Goal: Register for event/course

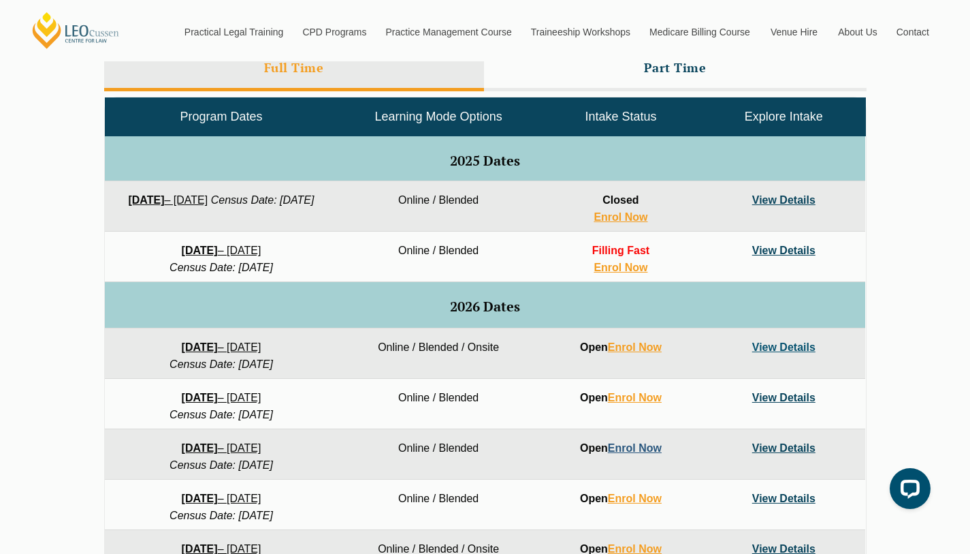
click at [646, 450] on div "Your Legal Career Pack Want to feel confident about what comes after your law d…" at bounding box center [485, 277] width 970 height 554
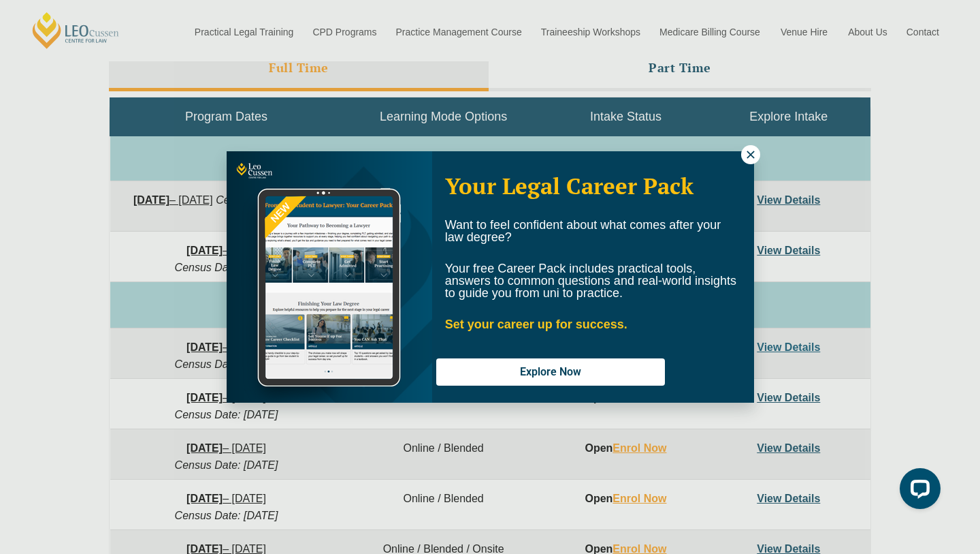
click at [748, 157] on icon at bounding box center [750, 153] width 7 height 7
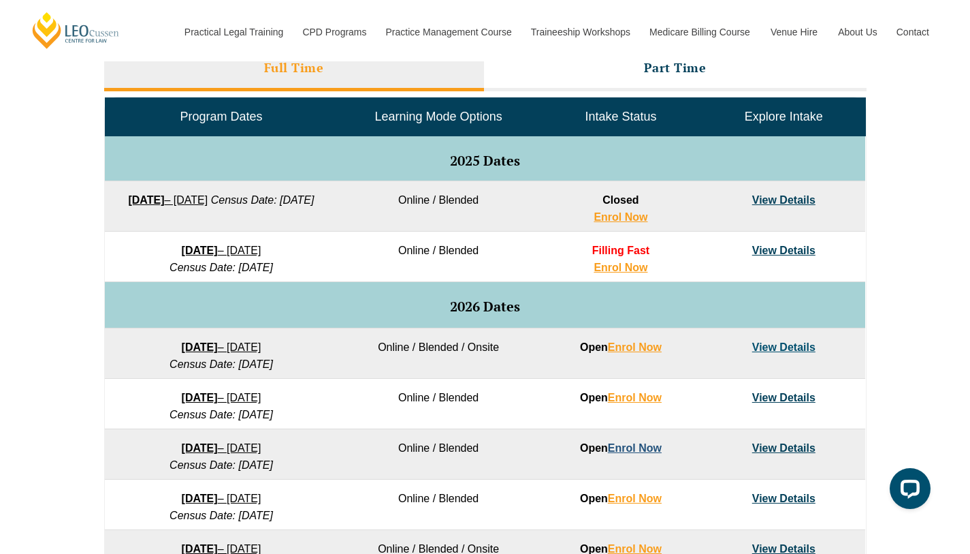
click at [646, 449] on link "Enrol Now" at bounding box center [635, 448] width 54 height 12
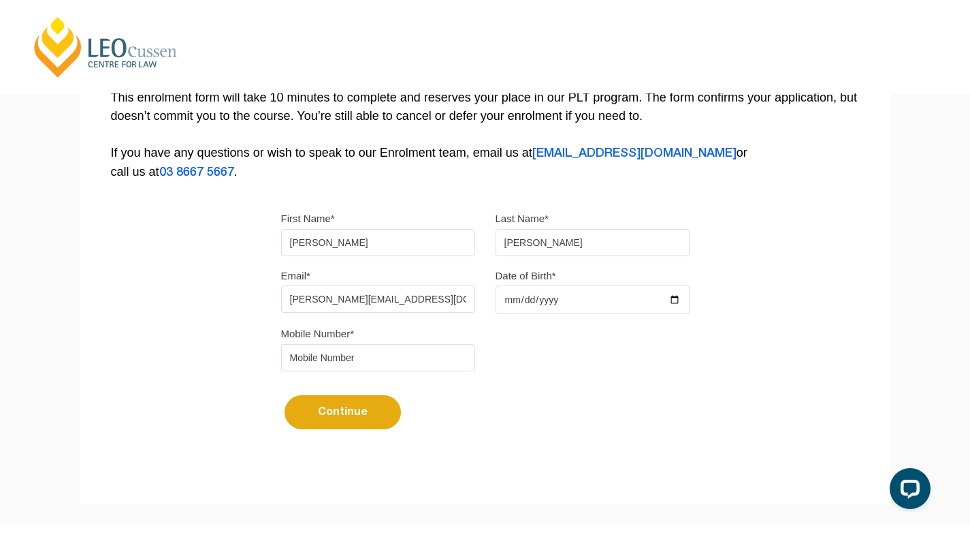
type input "[PERSON_NAME][EMAIL_ADDRESS][DOMAIN_NAME]"
type input "[DATE]"
click at [346, 349] on input "tel" at bounding box center [378, 357] width 194 height 27
type input "04258805537"
click at [325, 413] on button "Continue" at bounding box center [343, 412] width 116 height 34
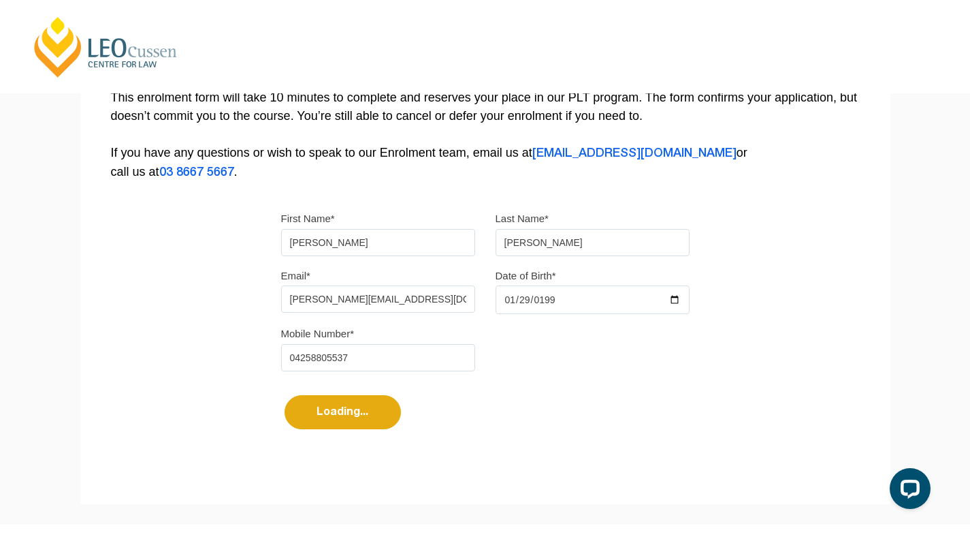
select select
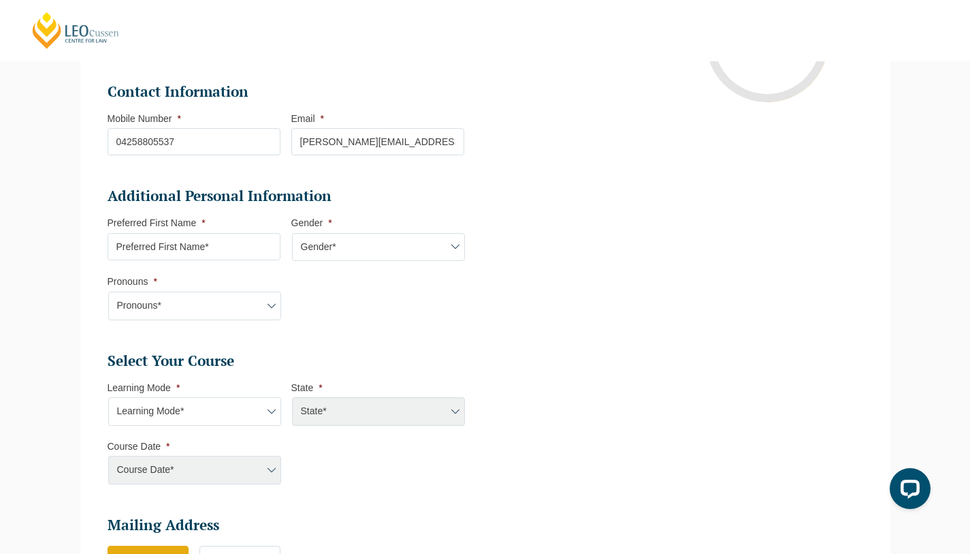
scroll to position [342, 0]
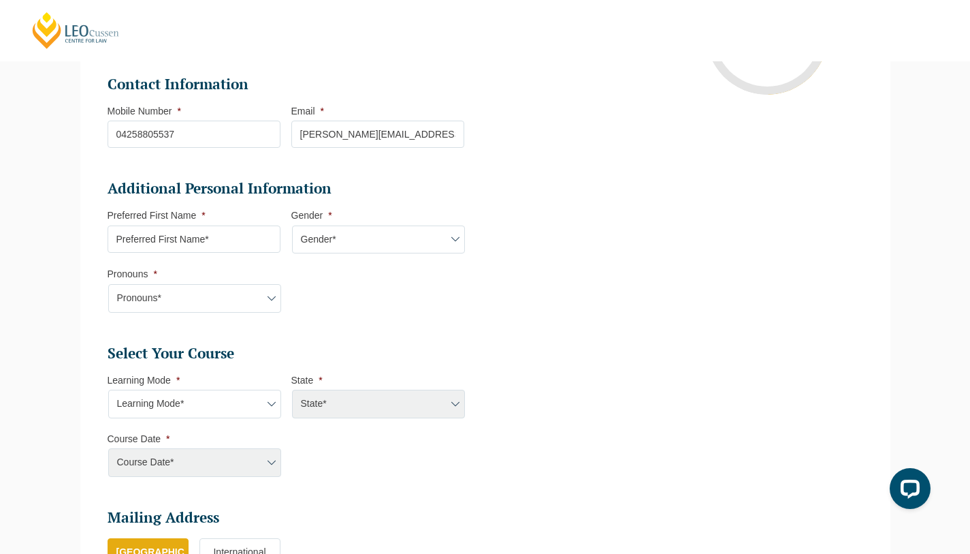
click at [234, 239] on input "Preferred First Name *" at bounding box center [194, 238] width 173 height 27
type input "[PERSON_NAME]"
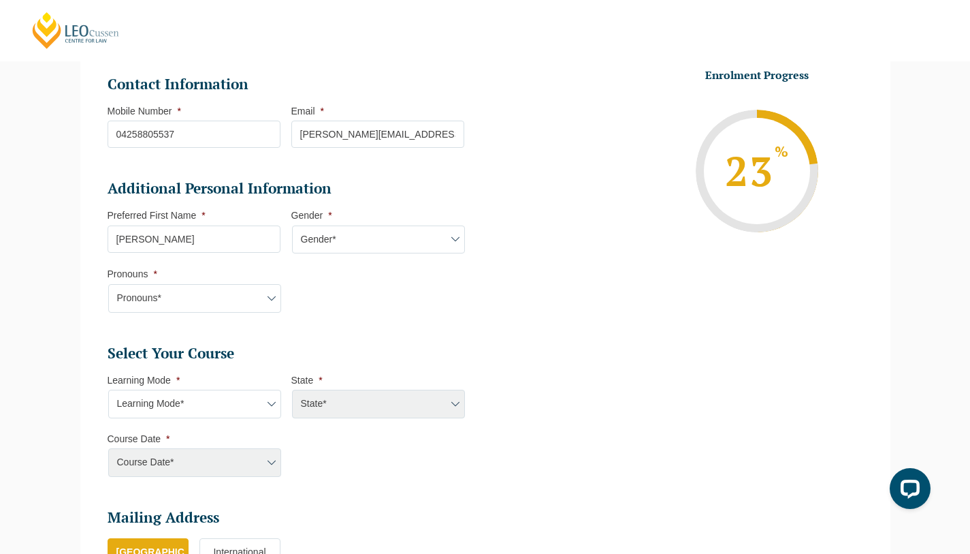
click at [404, 243] on select "Gender* [DEMOGRAPHIC_DATA] [DEMOGRAPHIC_DATA] [DEMOGRAPHIC_DATA] [DEMOGRAPHIC_D…" at bounding box center [378, 239] width 173 height 29
select select "[DEMOGRAPHIC_DATA]"
click at [292, 226] on select "Gender* [DEMOGRAPHIC_DATA] [DEMOGRAPHIC_DATA] [DEMOGRAPHIC_DATA] [DEMOGRAPHIC_D…" at bounding box center [378, 239] width 173 height 29
click at [142, 304] on select "Pronouns* She/Her/Hers He/Him/His They/Them/Theirs Other Prefer not to disclose" at bounding box center [194, 298] width 173 height 29
select select "He/Him/His"
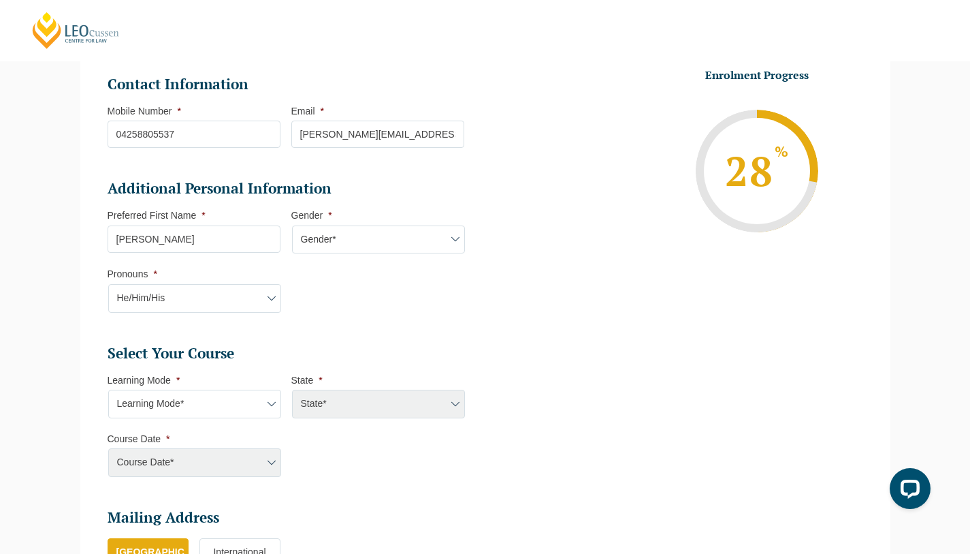
click at [108, 285] on select "Pronouns* She/Her/Hers He/Him/His They/Them/Theirs Other Prefer not to disclose" at bounding box center [194, 298] width 173 height 29
click at [196, 411] on select "Learning Mode* Online Full Time Learning Online Part Time Learning Blended Full…" at bounding box center [194, 403] width 173 height 29
select select "Blended Full Time Learning"
click at [108, 390] on select "Learning Mode* Online Full Time Learning Online Part Time Learning Blended Full…" at bounding box center [194, 403] width 173 height 29
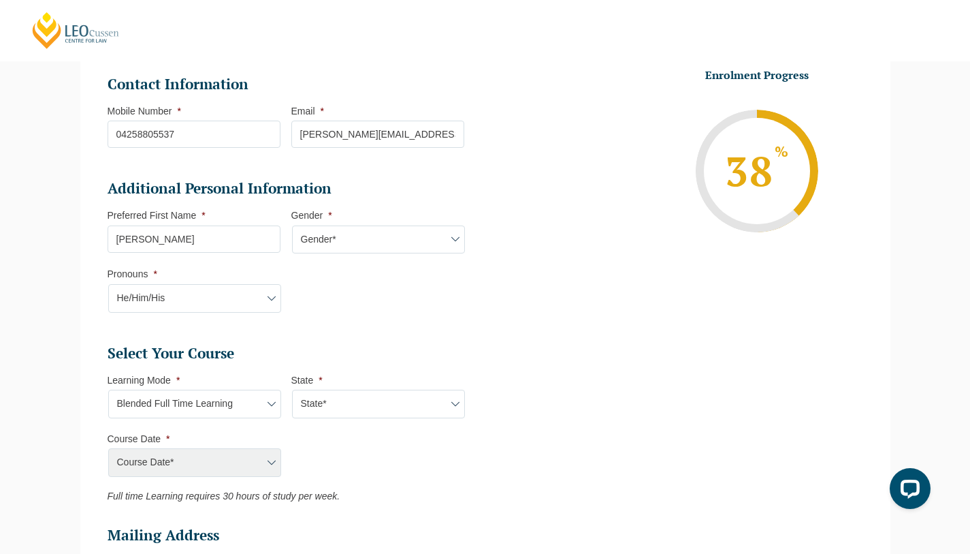
click at [343, 411] on select "State* ACT/[GEOGRAPHIC_DATA] [GEOGRAPHIC_DATA] SA [GEOGRAPHIC_DATA] [GEOGRAPHIC…" at bounding box center [378, 403] width 173 height 29
select select "VIC"
click at [292, 390] on select "State* ACT/[GEOGRAPHIC_DATA] [GEOGRAPHIC_DATA] SA [GEOGRAPHIC_DATA] [GEOGRAPHIC…" at bounding box center [378, 403] width 173 height 29
click at [235, 451] on select "Course Date* [DATE] ([DATE] to [DATE]) [DATE] ([DATE] to [DATE]) [DATE] ([DATE]…" at bounding box center [194, 462] width 173 height 29
select select "[DATE] ([DATE] to [DATE])"
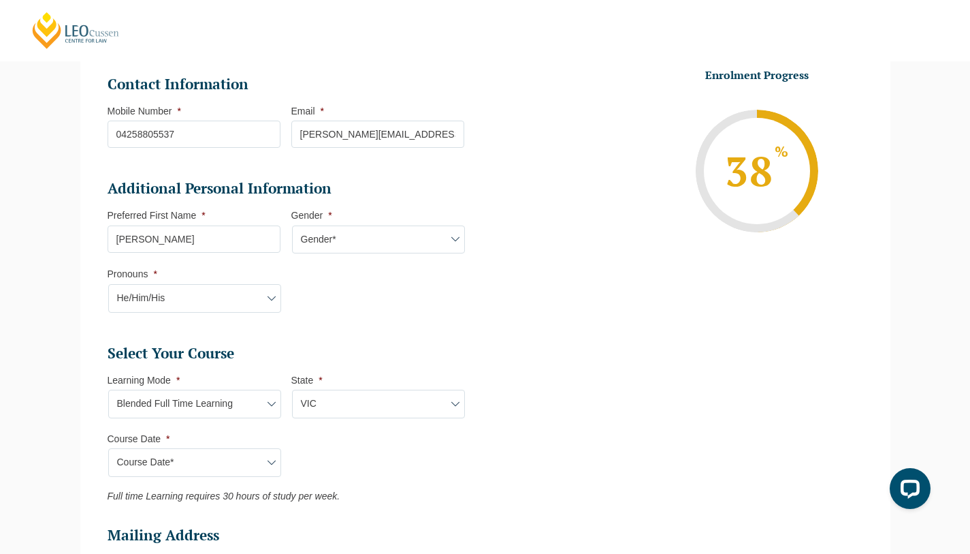
click at [108, 449] on select "Course Date* [DATE] ([DATE] to [DATE]) [DATE] ([DATE] to [DATE]) [DATE] ([DATE]…" at bounding box center [194, 462] width 173 height 29
type input "Intake [DATE] FT"
type input "Practical Legal Training ([GEOGRAPHIC_DATA])"
select select "VIC PLT (MAR) 2026 Full Time Blended"
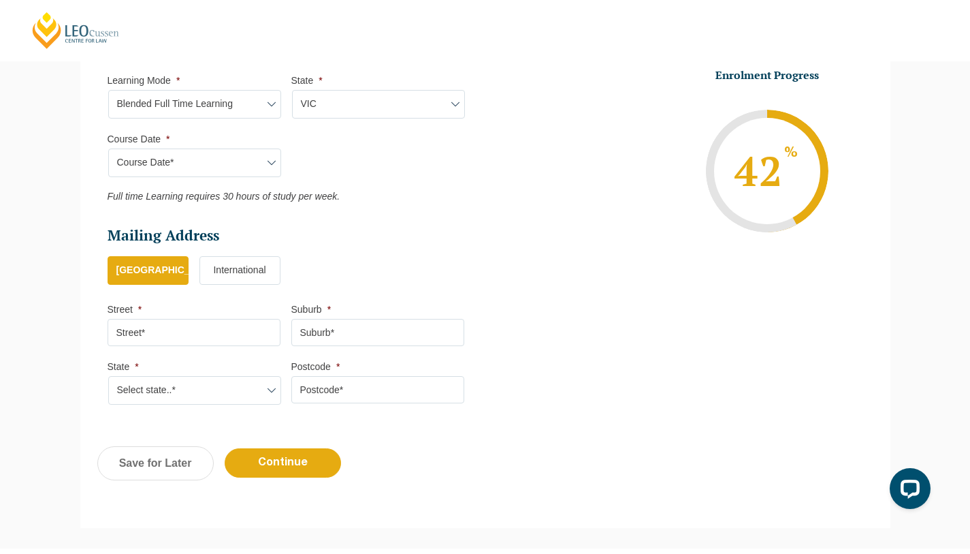
scroll to position [674, 0]
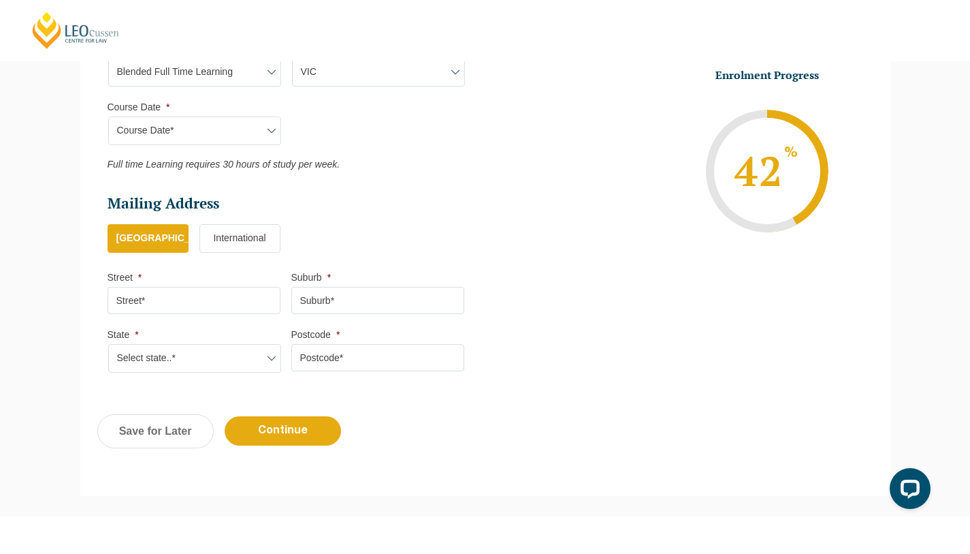
click at [167, 310] on input "Street *" at bounding box center [194, 300] width 173 height 27
type input "[STREET_ADDRESS]"
click at [344, 310] on input "Suburb *" at bounding box center [377, 300] width 173 height 27
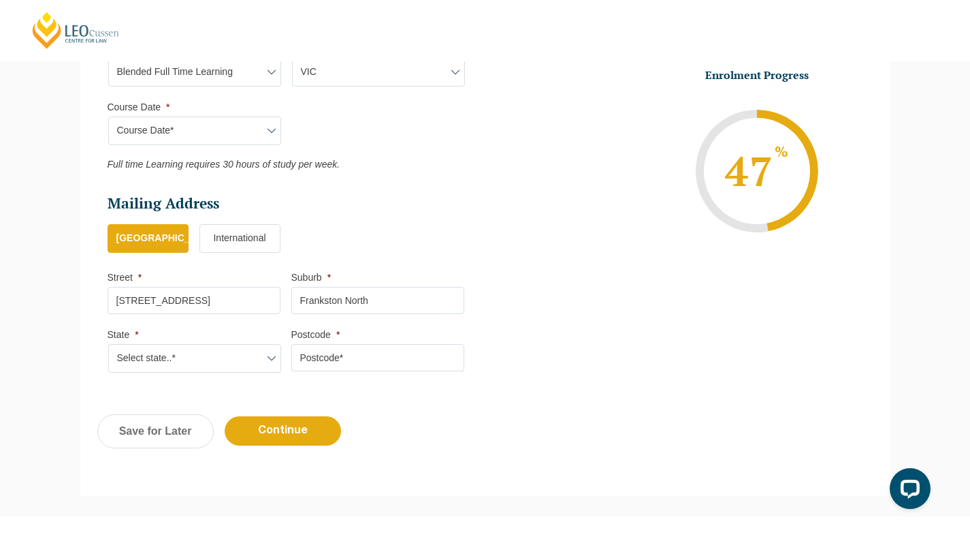
type input "Frankston North"
click at [234, 363] on select "Select state..* [GEOGRAPHIC_DATA] [GEOGRAPHIC_DATA] [GEOGRAPHIC_DATA] SA [GEOGR…" at bounding box center [194, 358] width 173 height 29
select select "VIC"
click at [108, 345] on select "Select state..* [GEOGRAPHIC_DATA] [GEOGRAPHIC_DATA] [GEOGRAPHIC_DATA] SA [GEOGR…" at bounding box center [194, 358] width 173 height 29
click at [394, 361] on input "Postcode *" at bounding box center [377, 357] width 173 height 27
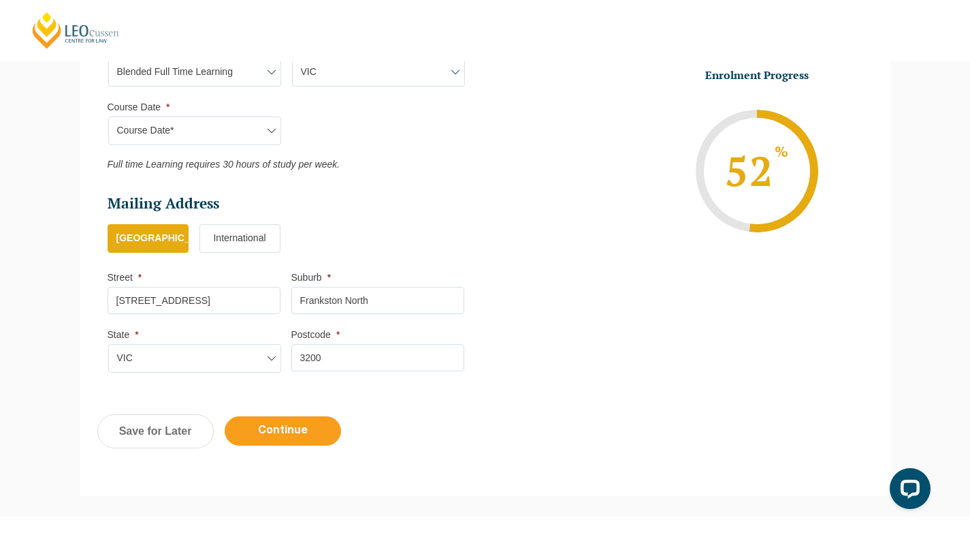
type input "3200"
click at [313, 438] on input "Continue" at bounding box center [283, 430] width 116 height 29
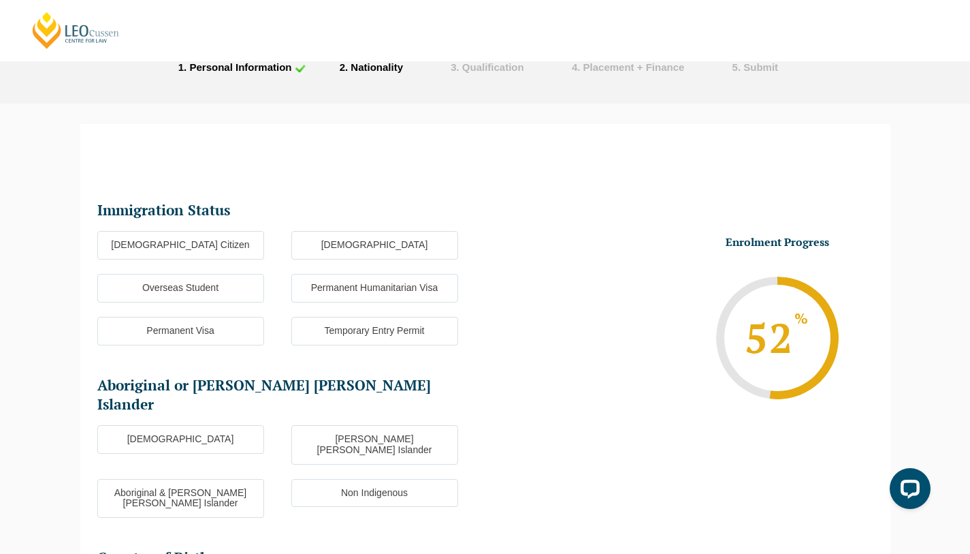
scroll to position [79, 0]
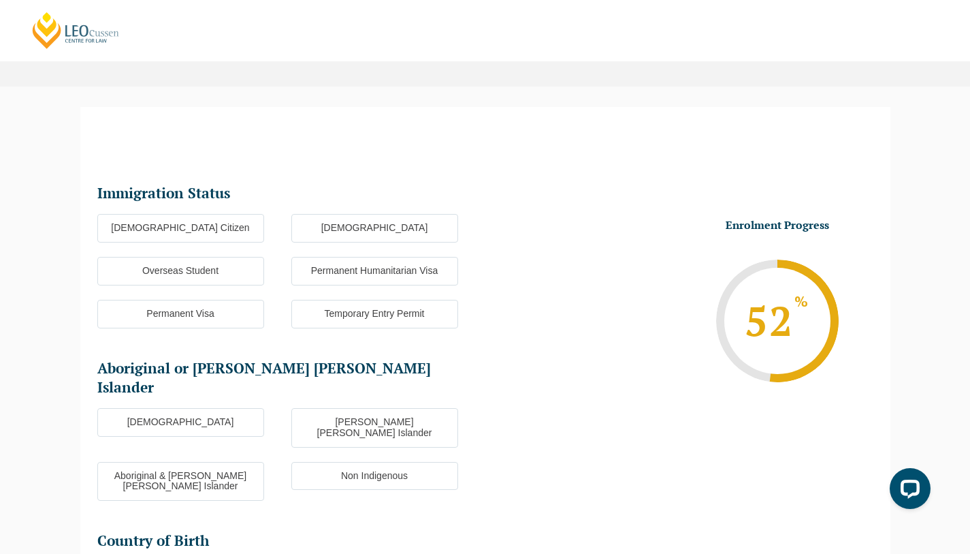
click at [168, 215] on label "[DEMOGRAPHIC_DATA] Citizen" at bounding box center [180, 228] width 167 height 29
click at [0, 0] on input "[DEMOGRAPHIC_DATA] Citizen" at bounding box center [0, 0] width 0 height 0
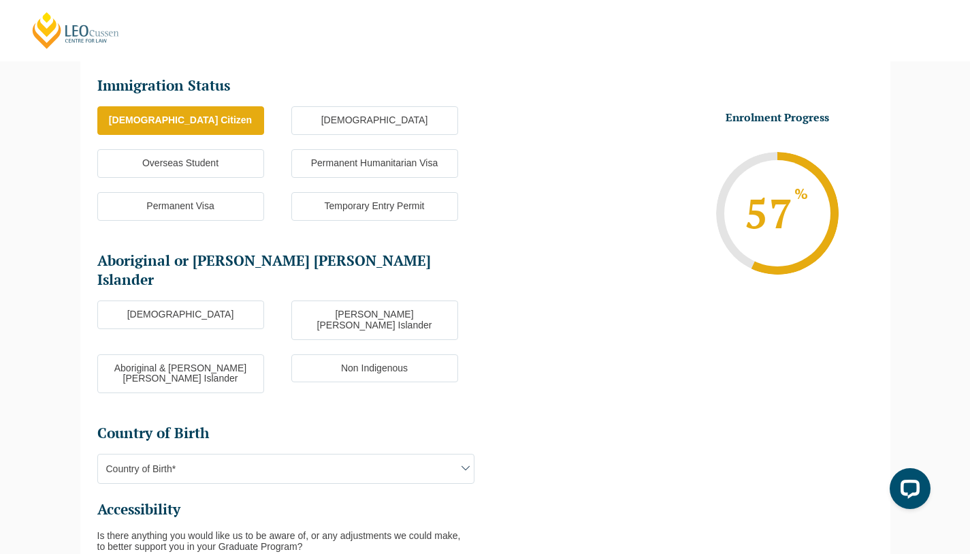
scroll to position [194, 0]
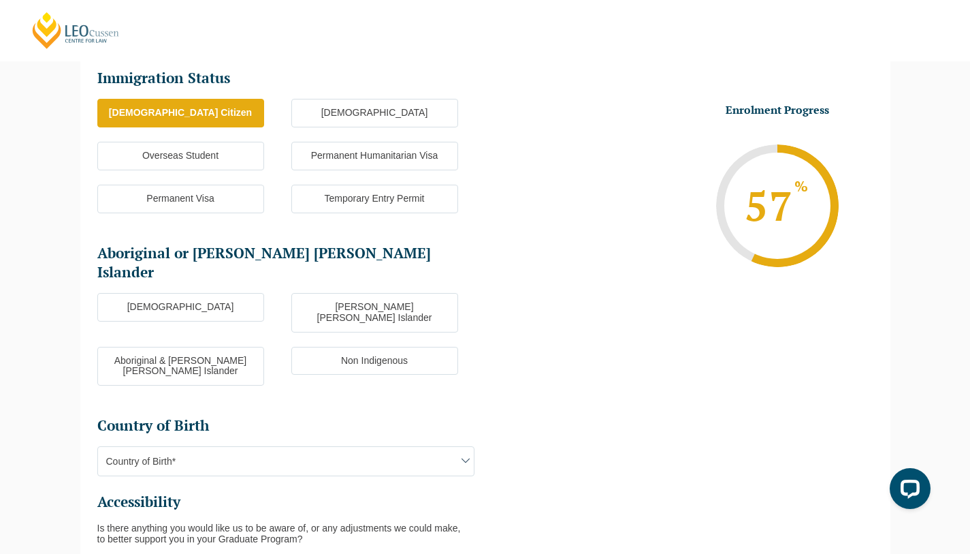
click at [416, 347] on label "Non Indigenous" at bounding box center [374, 361] width 167 height 29
click at [0, 0] on input "Non Indigenous" at bounding box center [0, 0] width 0 height 0
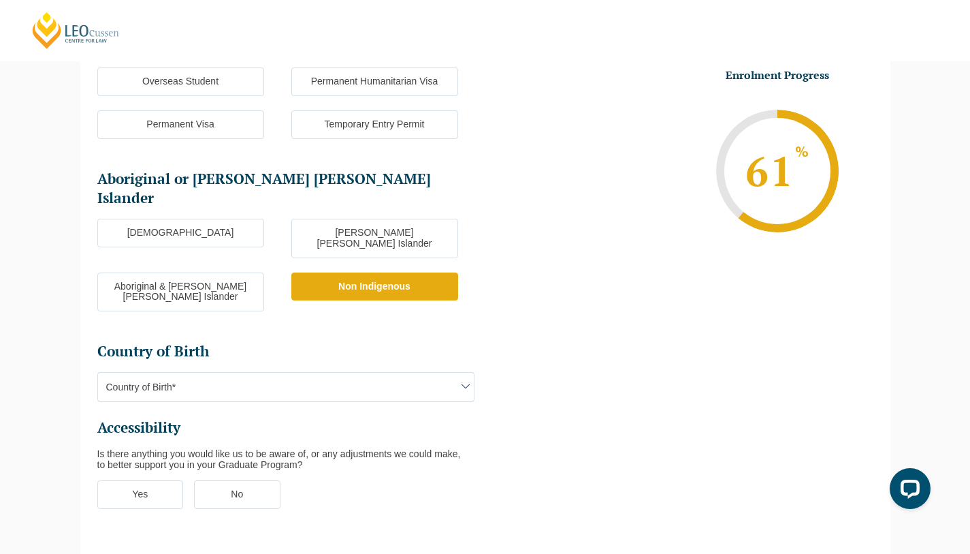
scroll to position [293, 0]
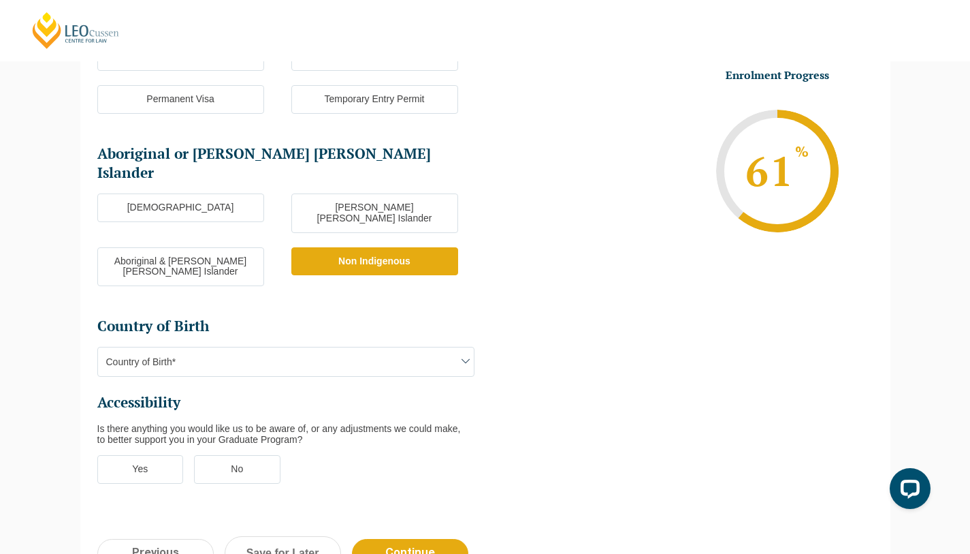
click at [288, 299] on ul "Immigration Status Immigration Status * [DEMOGRAPHIC_DATA] Citizen New [DEMOGRA…" at bounding box center [291, 233] width 388 height 528
click at [273, 347] on span "Country of Birth*" at bounding box center [286, 361] width 376 height 29
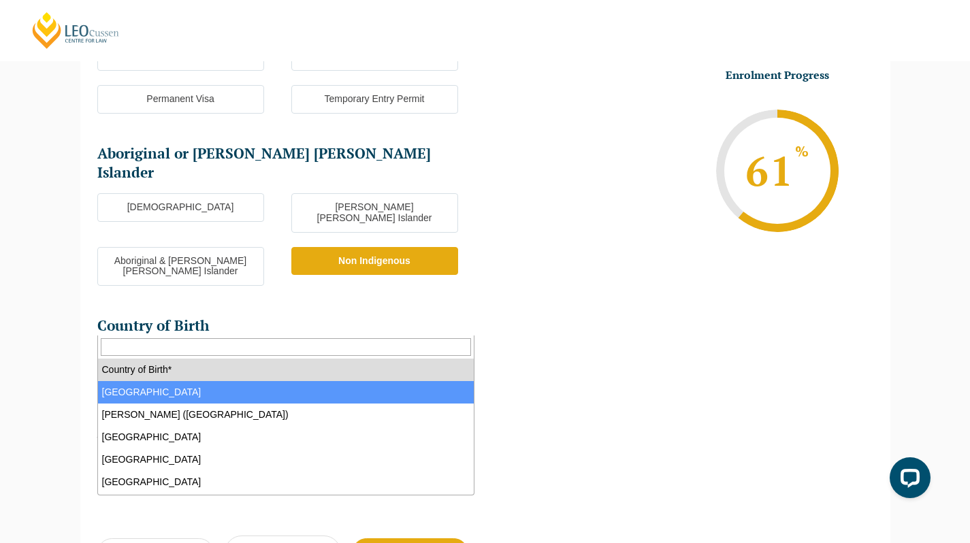
select select "Australia 1101"
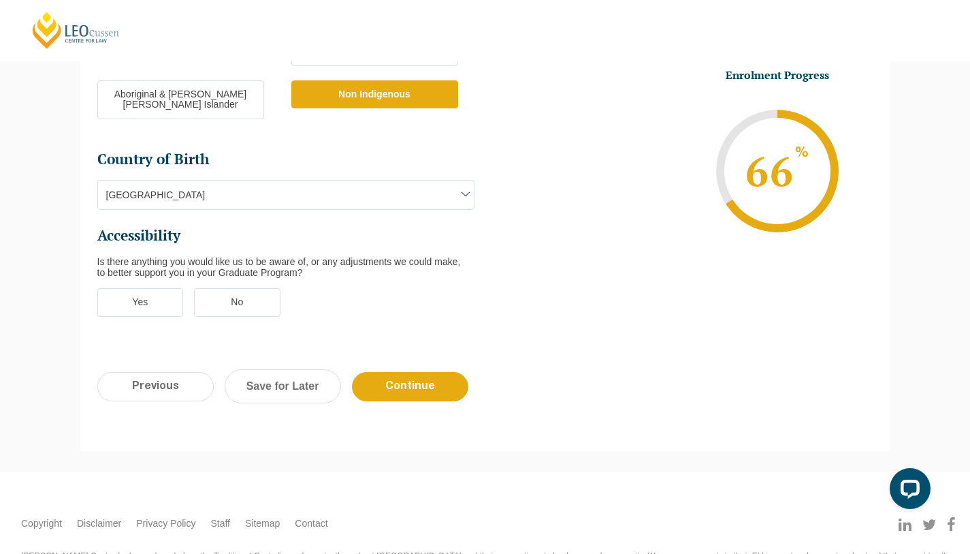
scroll to position [461, 0]
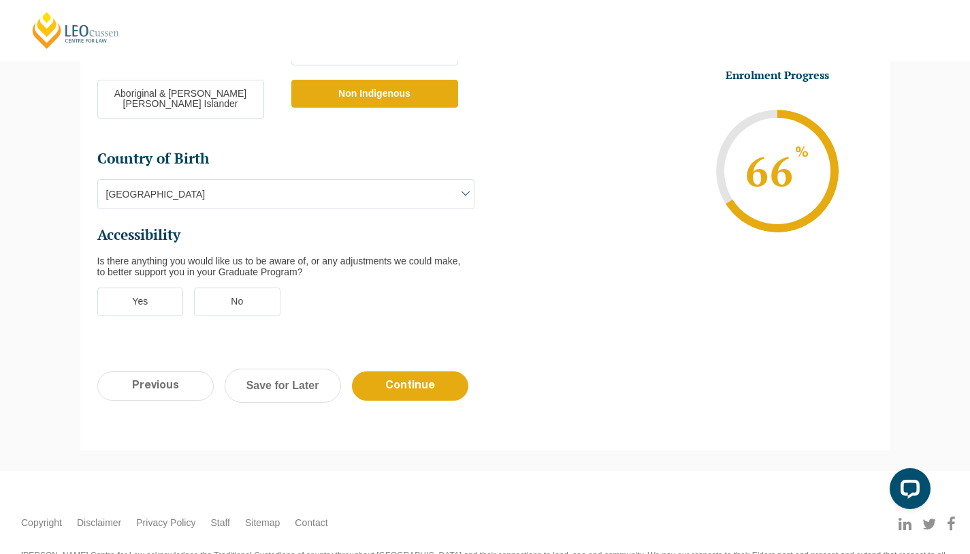
click at [242, 287] on label "No" at bounding box center [237, 301] width 86 height 29
click at [0, 0] on input "No" at bounding box center [0, 0] width 0 height 0
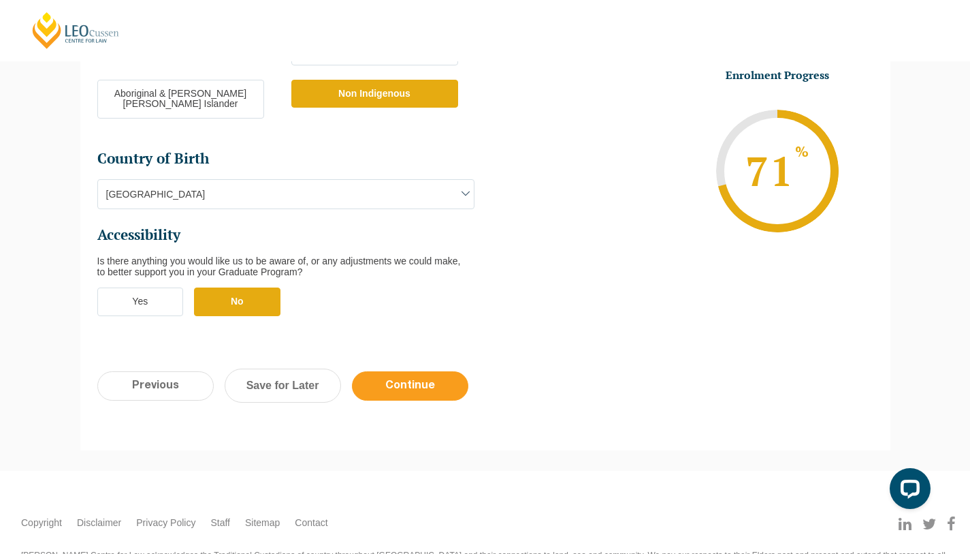
click at [435, 371] on input "Continue" at bounding box center [410, 385] width 116 height 29
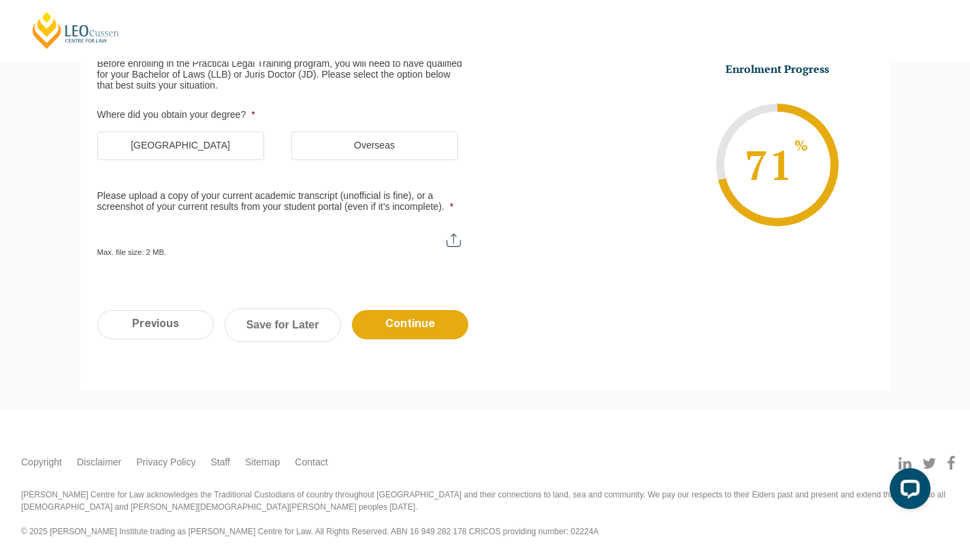
scroll to position [118, 0]
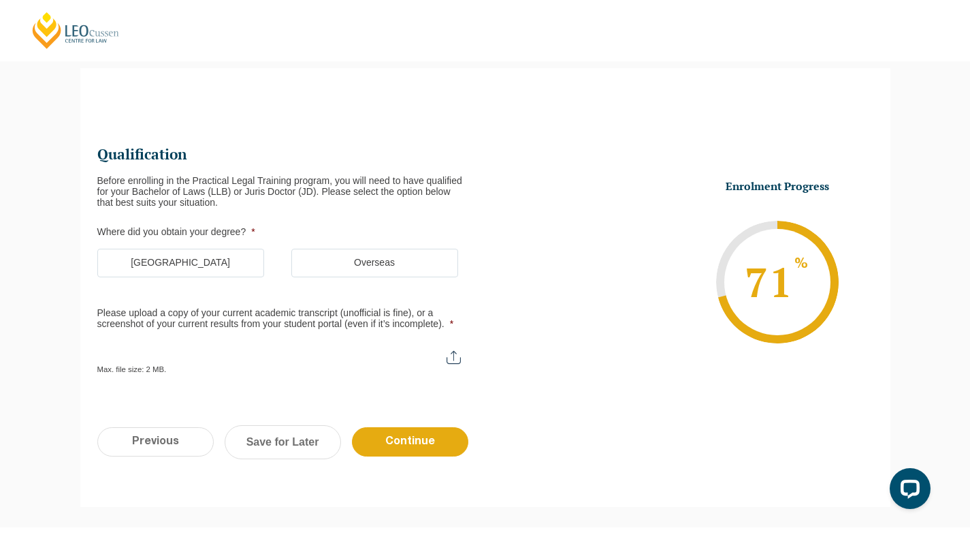
click at [208, 255] on label "[GEOGRAPHIC_DATA]" at bounding box center [180, 263] width 167 height 29
click at [0, 0] on input "[GEOGRAPHIC_DATA]" at bounding box center [0, 0] width 0 height 0
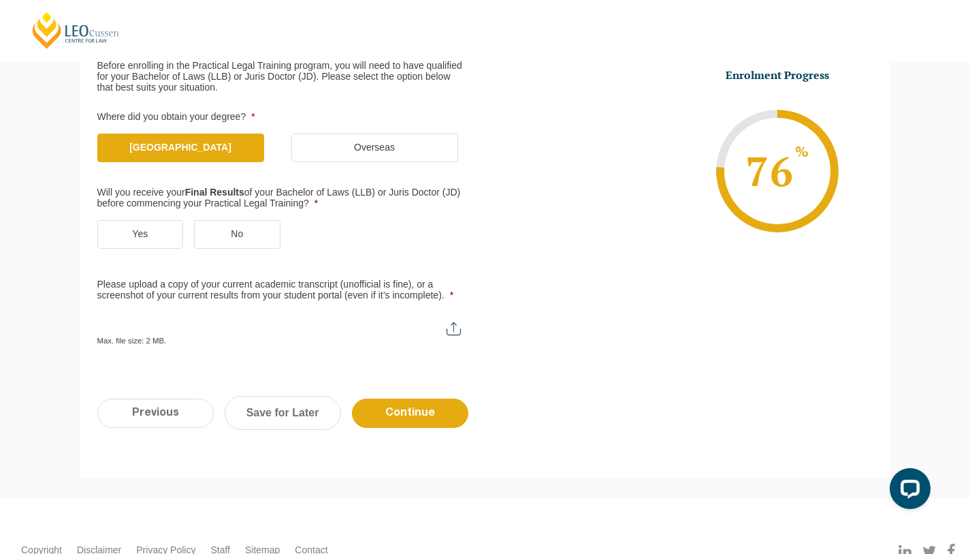
scroll to position [234, 0]
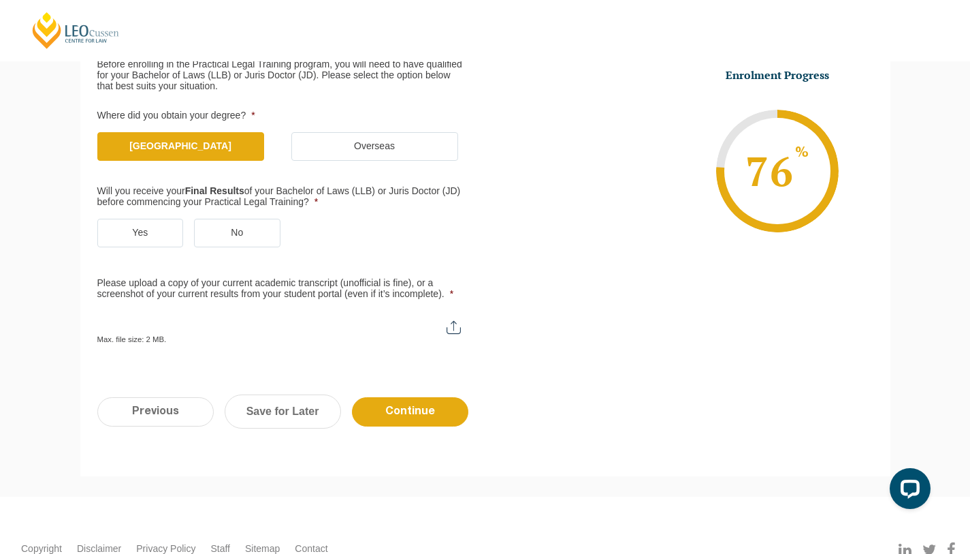
click at [151, 226] on label "Yes" at bounding box center [140, 233] width 86 height 29
click at [0, 0] on input "Yes" at bounding box center [0, 0] width 0 height 0
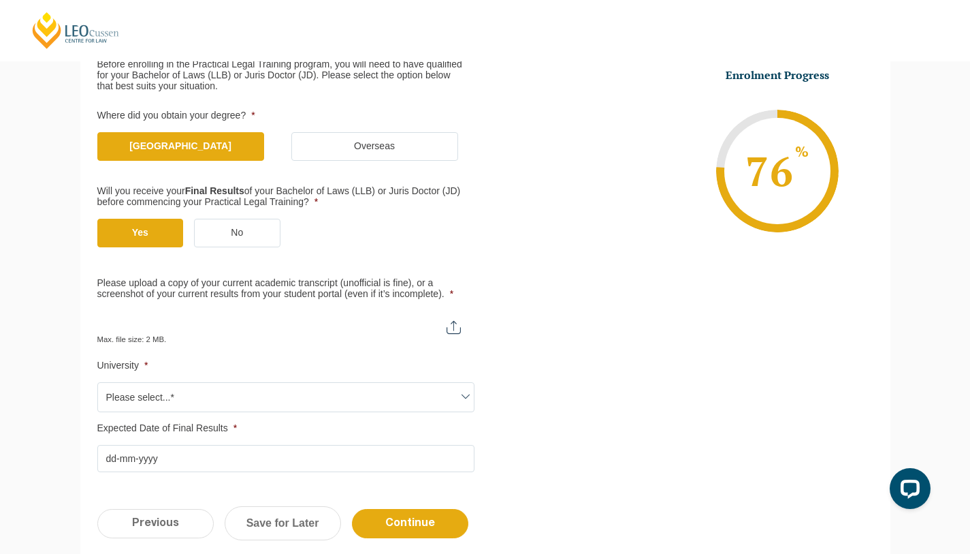
click at [456, 327] on input "Please upload a copy of your current academic transcript (unofficial is fine), …" at bounding box center [285, 321] width 377 height 23
type input "C:\fakepath\Transcript_David [PERSON_NAME].pdf"
click at [384, 397] on span "Please select...*" at bounding box center [286, 397] width 376 height 29
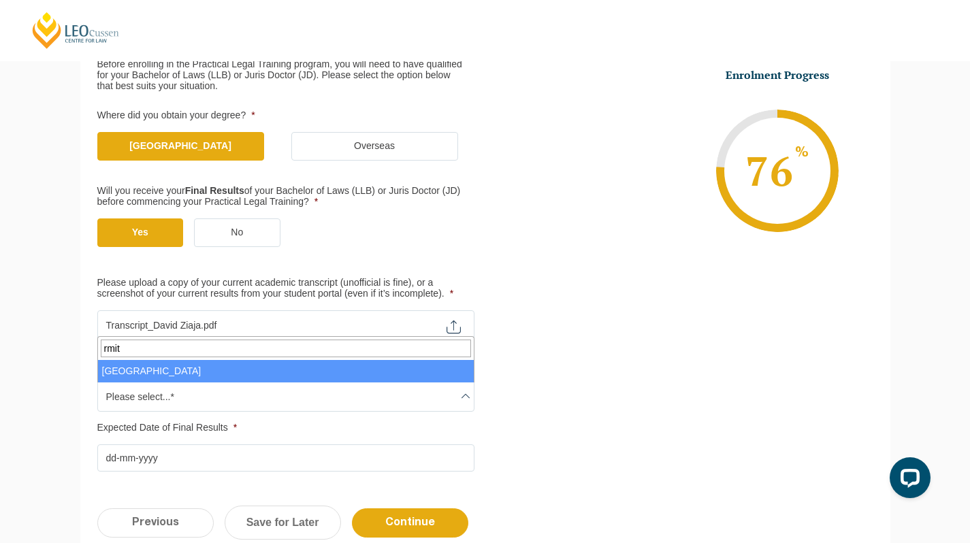
type input "rmit"
select select "[GEOGRAPHIC_DATA]"
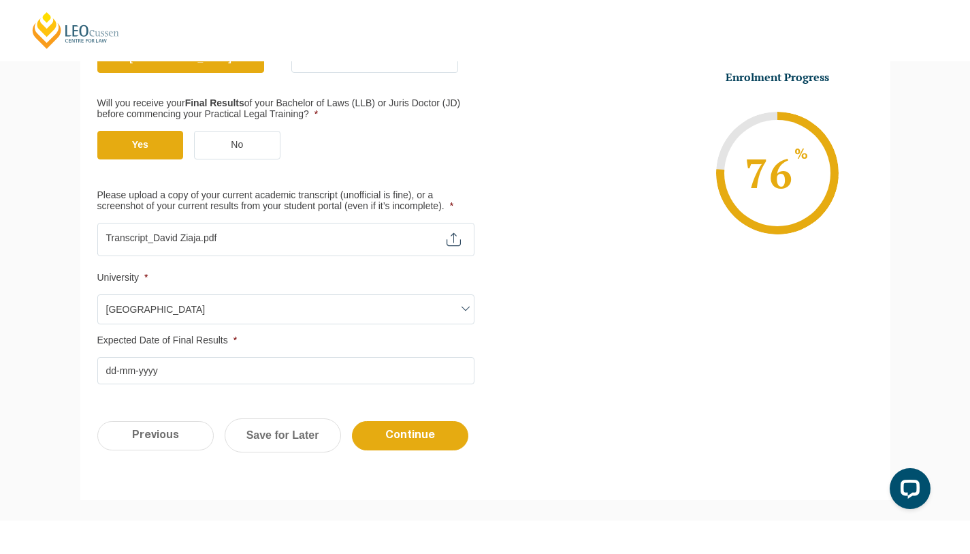
scroll to position [408, 0]
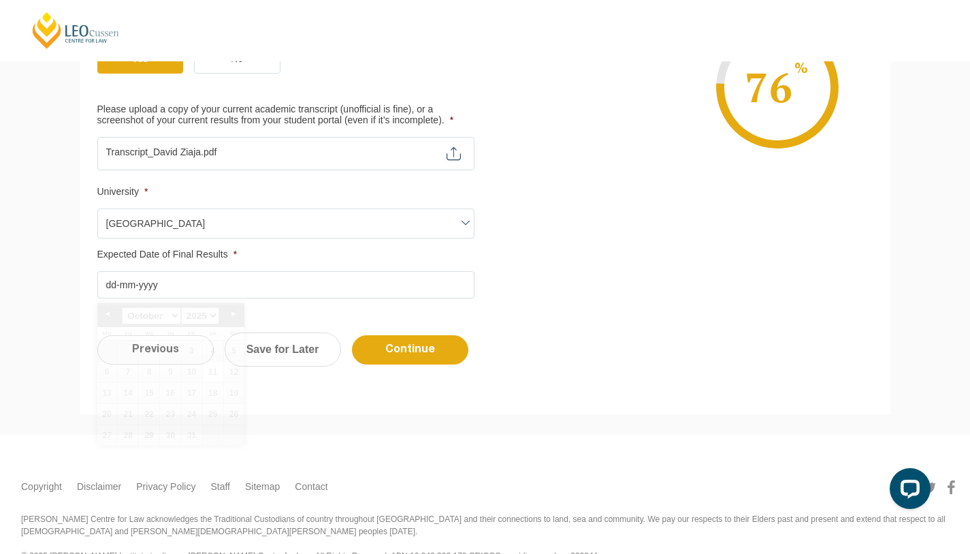
click at [131, 271] on input "Expected Date of Final Results *" at bounding box center [285, 284] width 377 height 27
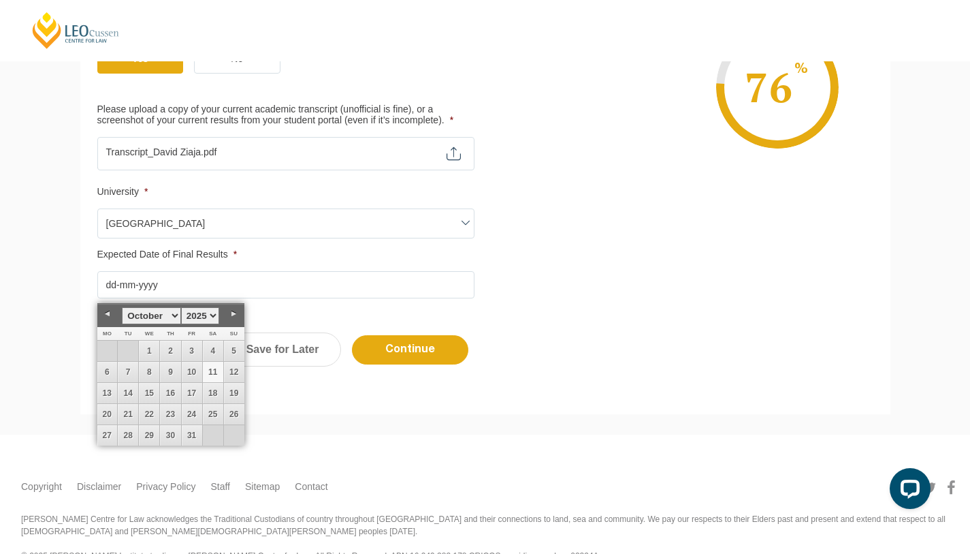
click at [172, 315] on select "January February March April May June July August September October November De…" at bounding box center [151, 315] width 59 height 17
click at [122, 307] on select "January February March April May June July August September October November De…" at bounding box center [151, 315] width 59 height 17
click at [204, 313] on select "1925 1926 1927 1928 1929 1930 1931 1932 1933 1934 1935 1936 1937 1938 1939 1940…" at bounding box center [200, 315] width 38 height 17
click at [176, 321] on select "January February March April May June July August September October November De…" at bounding box center [151, 315] width 59 height 17
click at [199, 430] on link "27" at bounding box center [192, 435] width 20 height 20
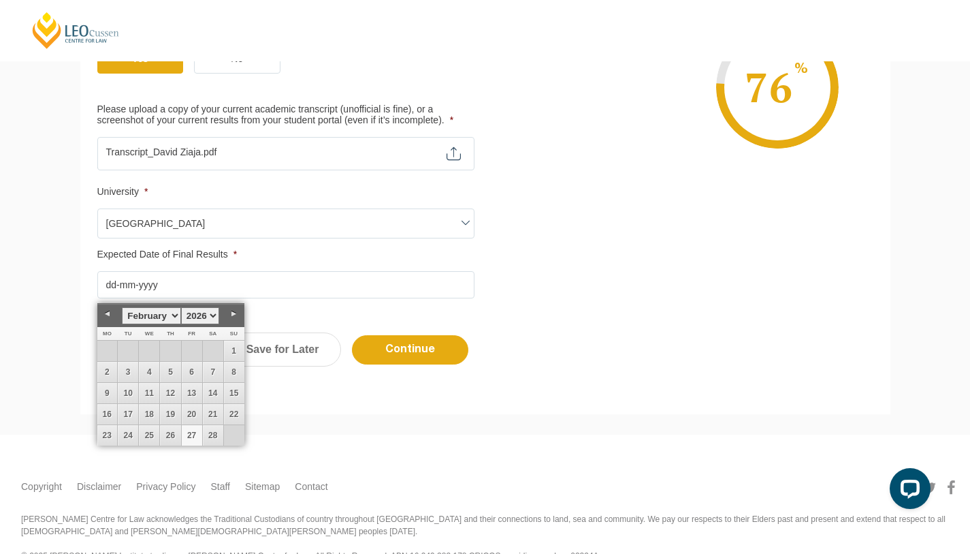
type input "[DATE]"
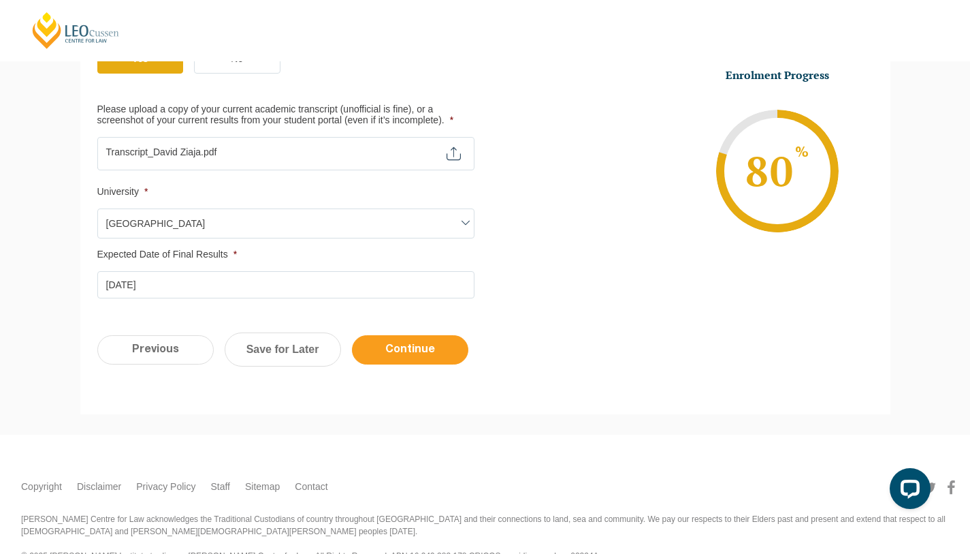
click at [378, 359] on input "Continue" at bounding box center [410, 349] width 116 height 29
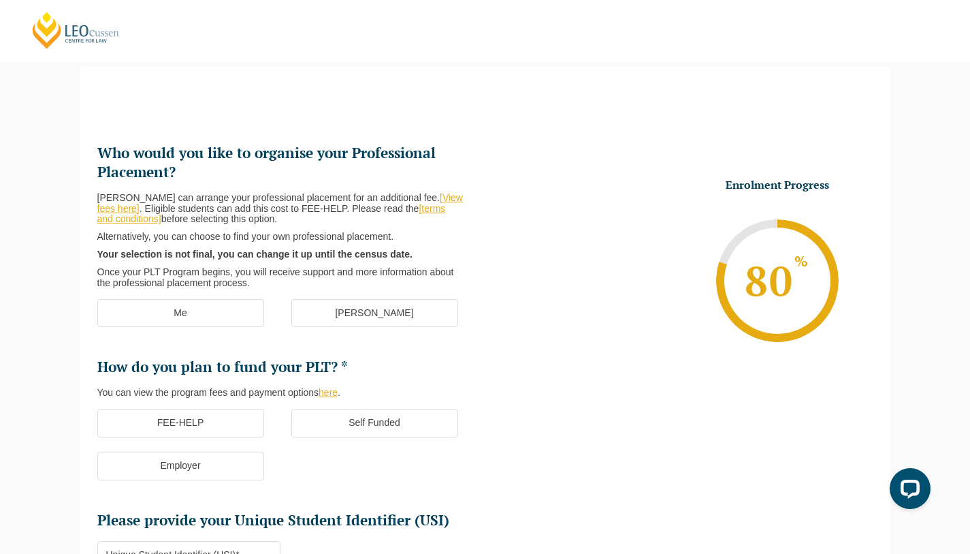
scroll to position [118, 0]
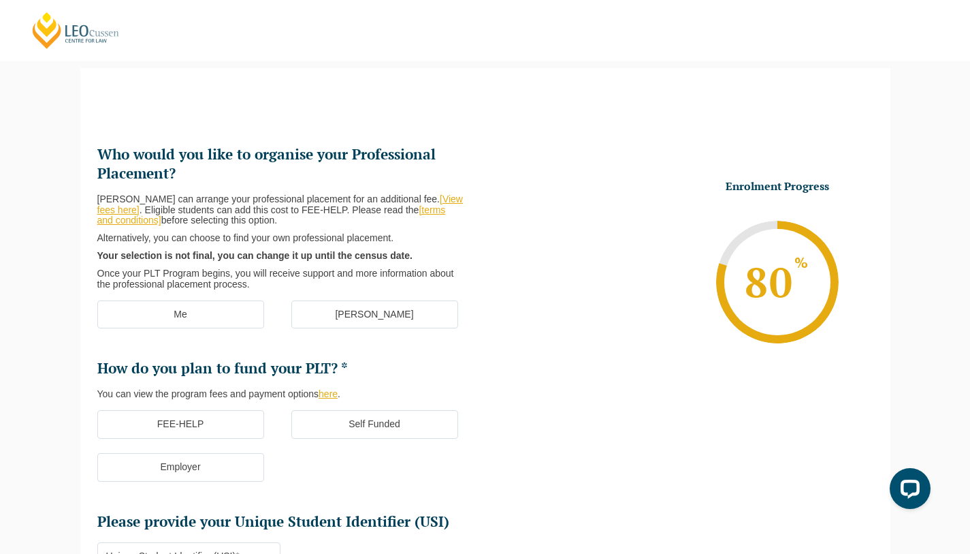
click at [380, 306] on label "[PERSON_NAME]" at bounding box center [374, 314] width 167 height 29
click at [0, 0] on input "[PERSON_NAME]" at bounding box center [0, 0] width 0 height 0
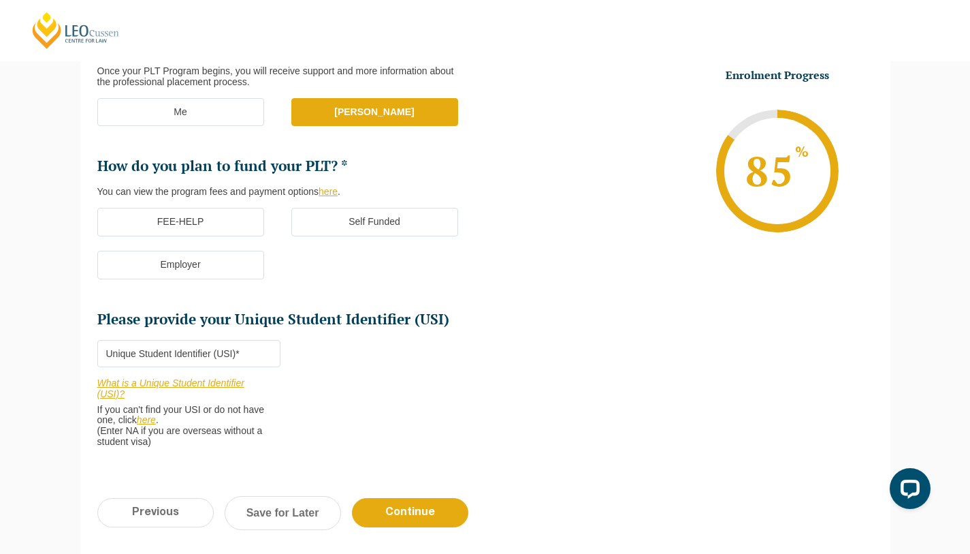
scroll to position [345, 0]
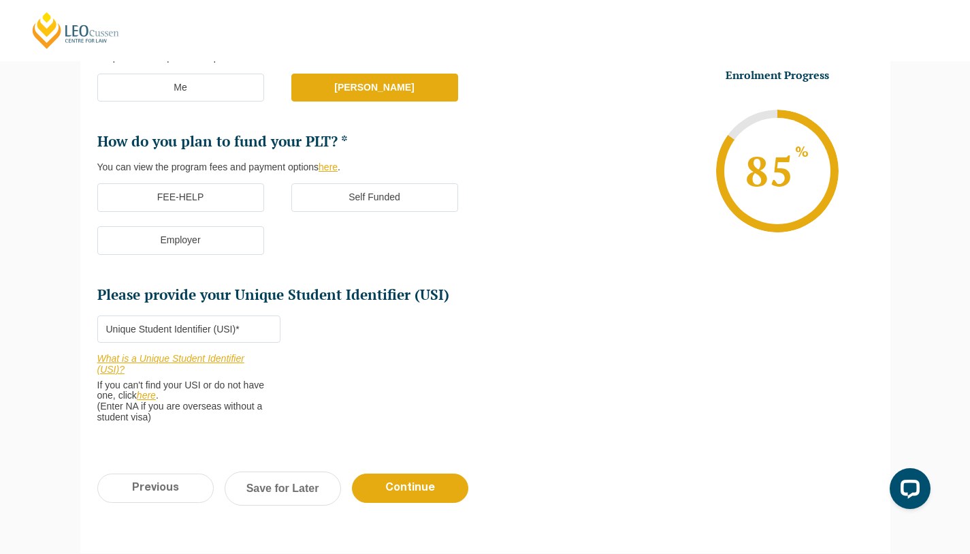
click at [203, 194] on label "FEE-HELP" at bounding box center [180, 197] width 167 height 29
click at [0, 0] on input "FEE-HELP" at bounding box center [0, 0] width 0 height 0
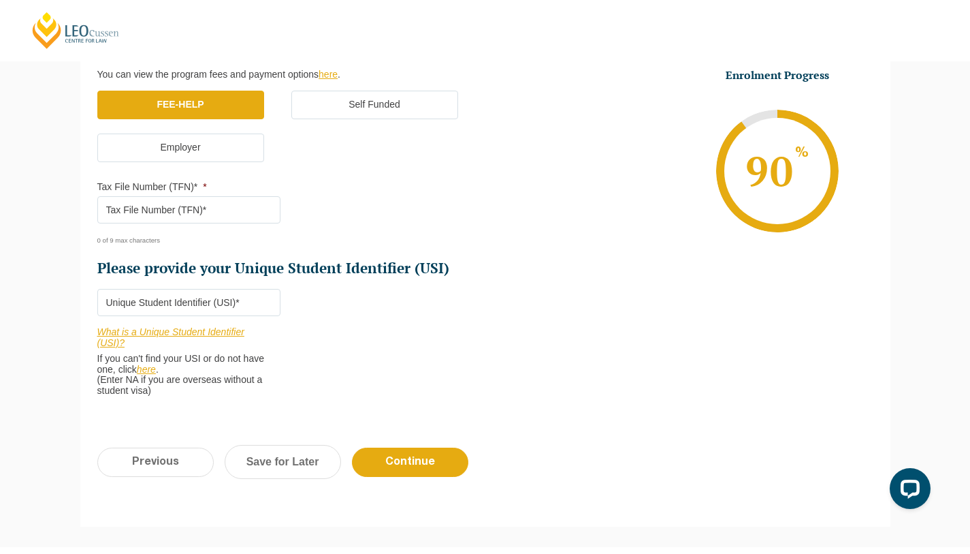
scroll to position [440, 0]
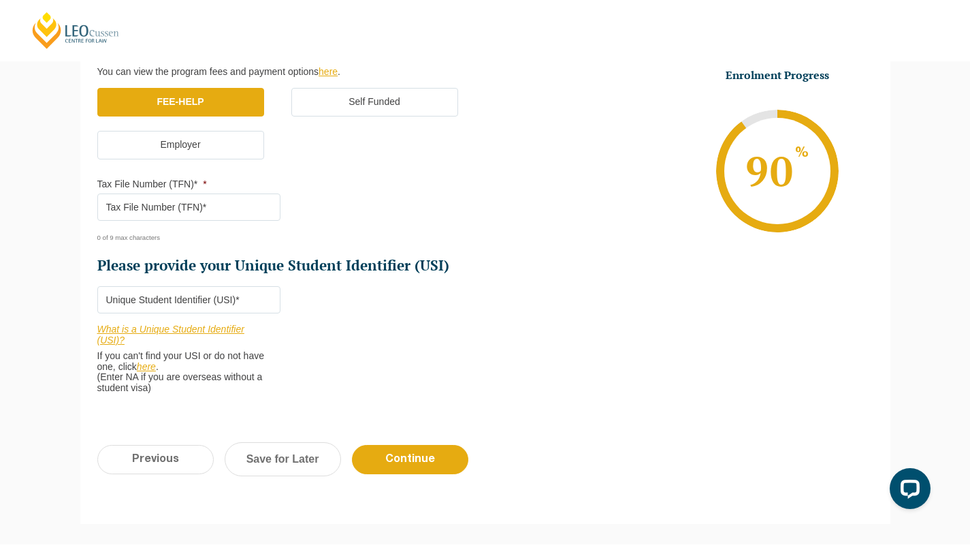
click at [203, 203] on input "Tax File Number (TFN)* *" at bounding box center [188, 206] width 183 height 27
paste input "375949070"
type input "375949070"
click at [249, 306] on input "Please provide your Unique Student Identifier (USI) *" at bounding box center [188, 299] width 183 height 27
click at [223, 326] on link "What is a Unique Student Identifier (USI)?" at bounding box center [170, 334] width 147 height 22
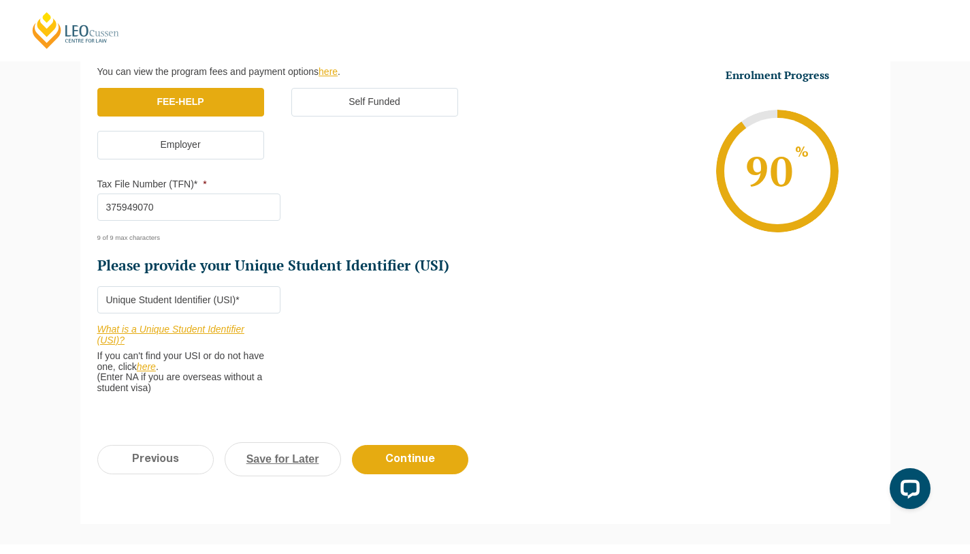
click at [318, 460] on link "Save for Later" at bounding box center [283, 459] width 116 height 34
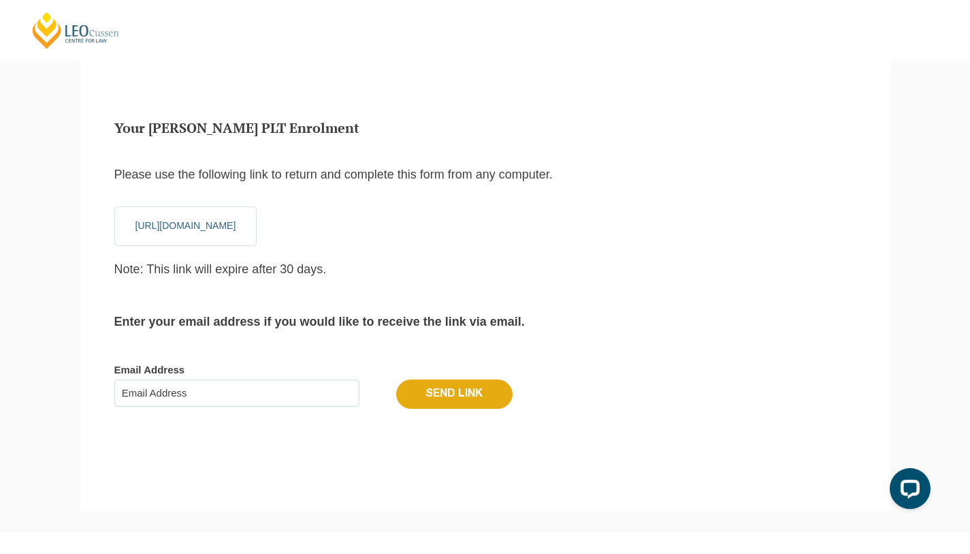
scroll to position [46, 0]
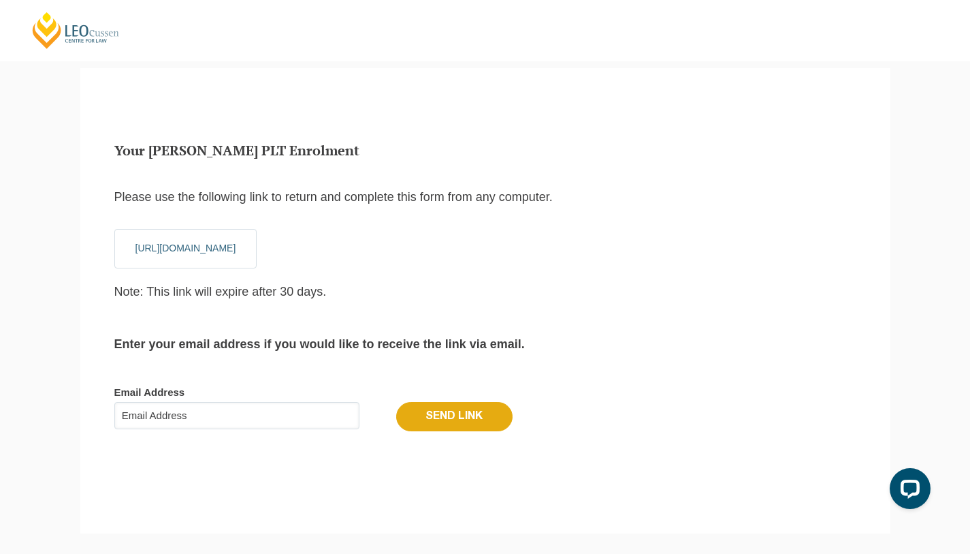
drag, startPoint x: 616, startPoint y: 255, endPoint x: 284, endPoint y: 240, distance: 332.6
click at [257, 240] on p "[URL][DOMAIN_NAME]" at bounding box center [185, 248] width 143 height 39
copy link "[URL][DOMAIN_NAME]"
